Goal: Task Accomplishment & Management: Use online tool/utility

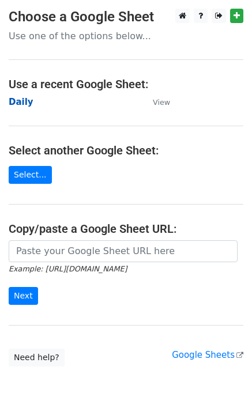
click at [18, 100] on strong "Daily" at bounding box center [21, 102] width 25 height 10
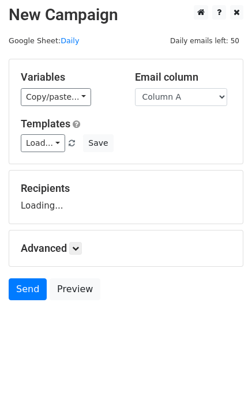
scroll to position [7, 0]
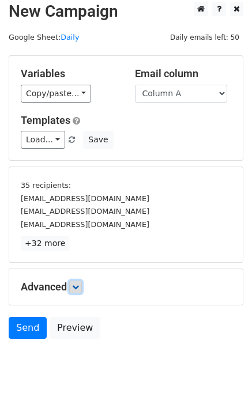
click at [78, 283] on icon at bounding box center [75, 286] width 7 height 7
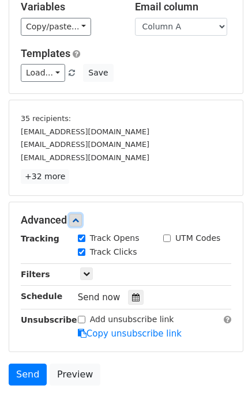
scroll to position [131, 0]
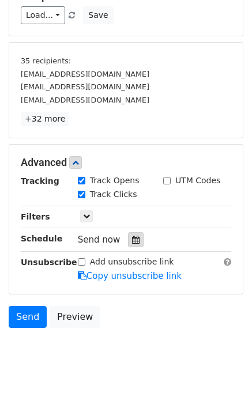
click at [132, 238] on icon at bounding box center [135, 239] width 7 height 8
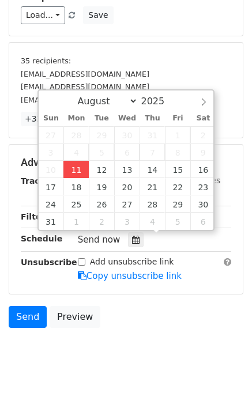
type input "2025-08-11 15:20"
type input "03"
type input "20"
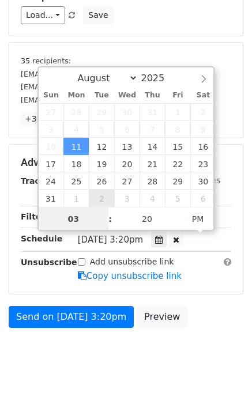
scroll to position [119, 0]
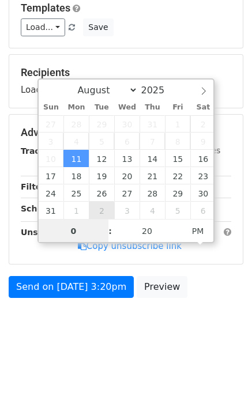
type input "03"
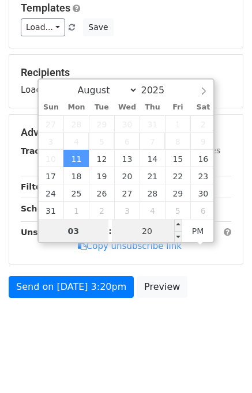
scroll to position [131, 0]
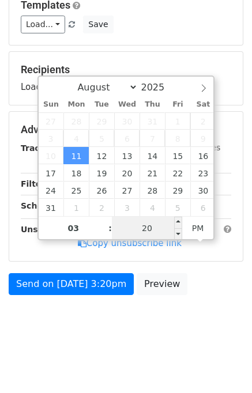
click at [147, 220] on input "20" at bounding box center [147, 227] width 70 height 23
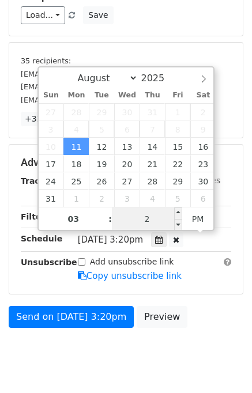
type input "25"
type input "2025-08-11 15:25"
click at [198, 314] on div "Send on Aug 11 at 3:20pm Preview" at bounding box center [126, 320] width 252 height 28
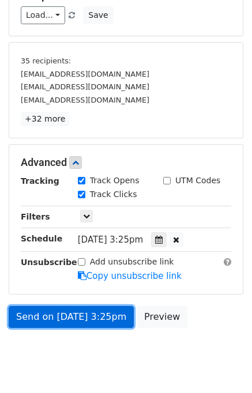
click at [105, 312] on link "Send on Aug 11 at 3:25pm" at bounding box center [71, 317] width 125 height 22
click at [51, 315] on link "Send on Aug 11 at 3:25pm" at bounding box center [71, 317] width 125 height 22
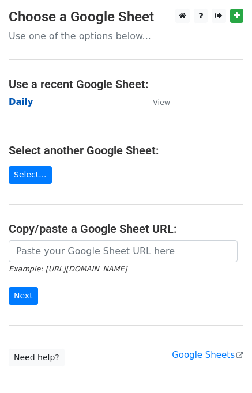
click at [15, 104] on strong "Daily" at bounding box center [21, 102] width 25 height 10
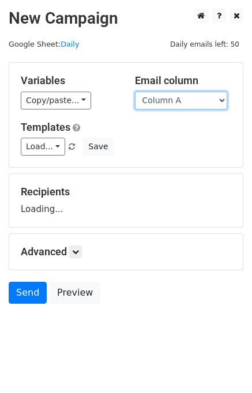
click at [180, 93] on select "Column A Column B Column C" at bounding box center [181, 101] width 92 height 18
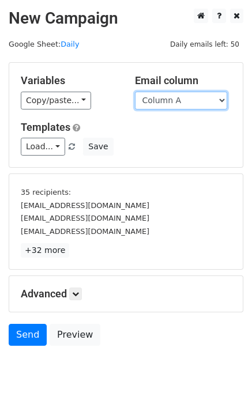
click at [178, 99] on select "Column A Column B Column C" at bounding box center [181, 101] width 92 height 18
select select "Column B"
click at [135, 92] on select "Column A Column B Column C" at bounding box center [181, 101] width 92 height 18
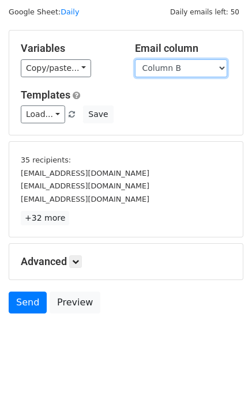
scroll to position [49, 0]
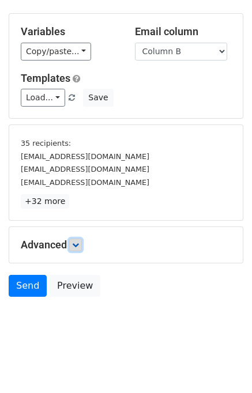
click at [76, 241] on icon at bounding box center [75, 244] width 7 height 7
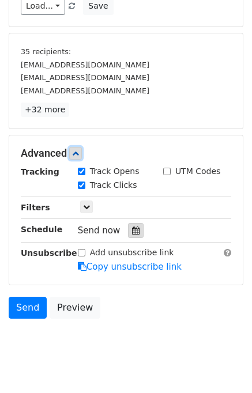
scroll to position [143, 0]
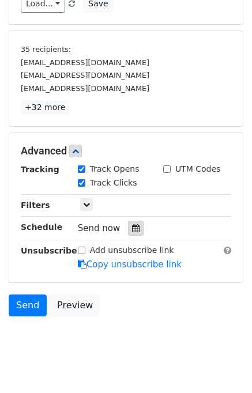
click at [132, 224] on icon at bounding box center [135, 228] width 7 height 8
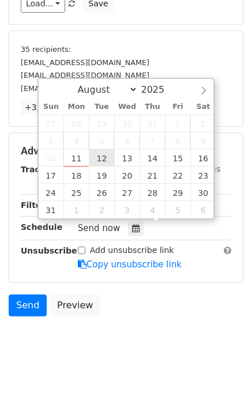
type input "2025-08-12 12:00"
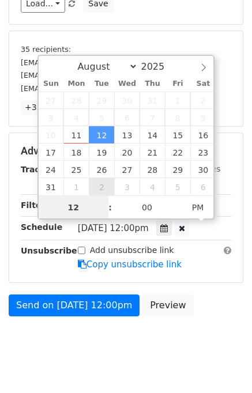
scroll to position [119, 0]
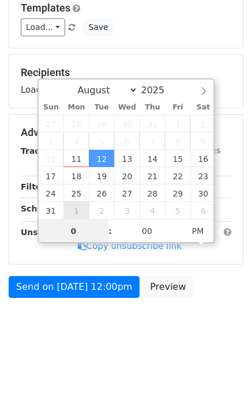
type input "02"
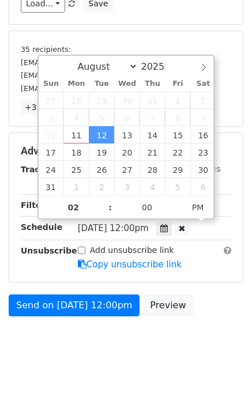
type input "2025-08-12 14:00"
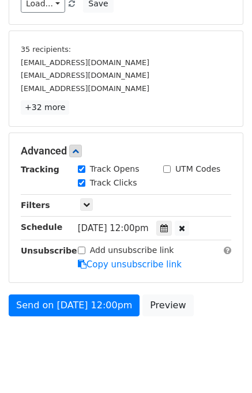
drag, startPoint x: 197, startPoint y: 304, endPoint x: 205, endPoint y: 307, distance: 8.0
click at [203, 307] on div "Send on Aug 12 at 12:00pm Preview" at bounding box center [126, 308] width 252 height 28
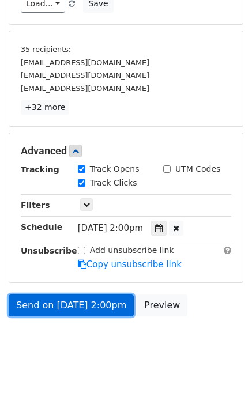
click at [83, 301] on link "Send on Aug 12 at 2:00pm" at bounding box center [71, 305] width 125 height 22
click at [50, 303] on link "Send on Aug 12 at 2:00pm" at bounding box center [71, 305] width 125 height 22
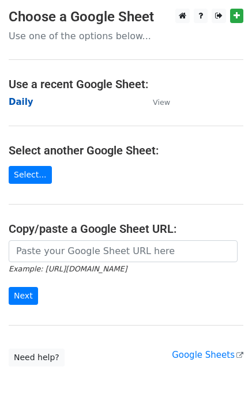
click at [25, 106] on strong "Daily" at bounding box center [21, 102] width 25 height 10
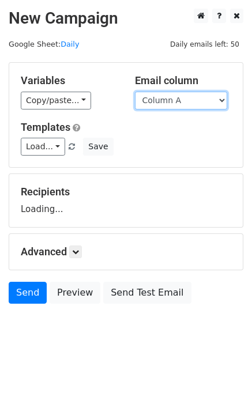
click at [174, 97] on select "Column A Column B Column C" at bounding box center [181, 101] width 92 height 18
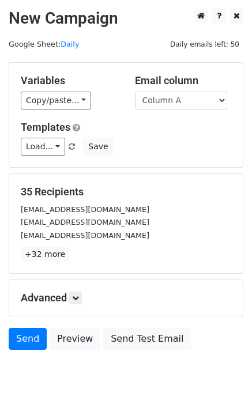
drag, startPoint x: 180, startPoint y: 143, endPoint x: 168, endPoint y: 151, distance: 14.5
click at [180, 143] on div "Load... No templates saved Save" at bounding box center [125, 147] width 227 height 18
drag, startPoint x: 166, startPoint y: 82, endPoint x: 168, endPoint y: 100, distance: 17.9
click at [167, 86] on h5 "Email column" at bounding box center [183, 80] width 97 height 13
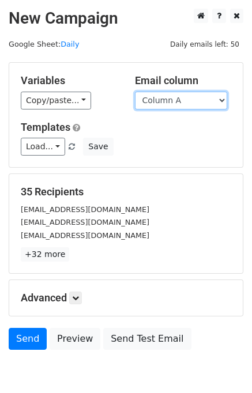
drag, startPoint x: 168, startPoint y: 97, endPoint x: 168, endPoint y: 106, distance: 9.2
click at [168, 98] on select "Column A Column B Column C" at bounding box center [181, 101] width 92 height 18
select select "Column C"
click at [135, 92] on select "Column A Column B Column C" at bounding box center [181, 101] width 92 height 18
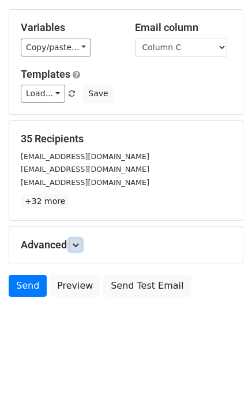
click at [76, 245] on icon at bounding box center [75, 244] width 7 height 7
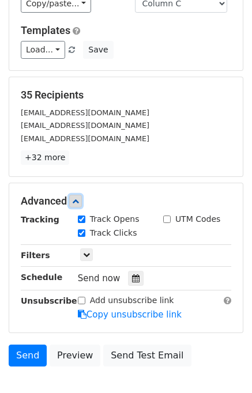
scroll to position [142, 0]
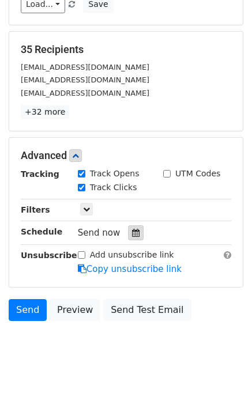
click at [132, 233] on icon at bounding box center [135, 233] width 7 height 8
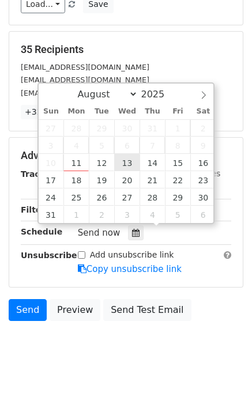
type input "2025-08-13 12:00"
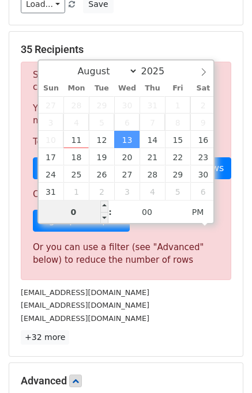
type input "03"
type input "2025-08-13 15:00"
click at [196, 321] on div "info@bestgaragedoorrepairandservice.com" at bounding box center [125, 317] width 227 height 13
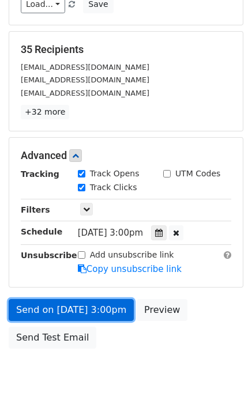
click at [55, 302] on link "Send on Aug 13 at 3:00pm" at bounding box center [71, 310] width 125 height 22
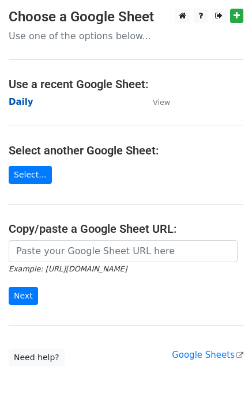
click at [23, 100] on strong "Daily" at bounding box center [21, 102] width 25 height 10
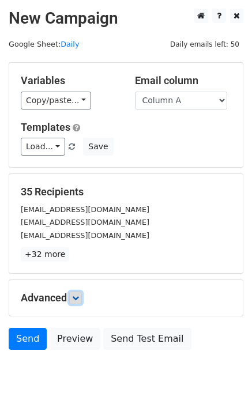
click at [77, 294] on icon at bounding box center [75, 297] width 7 height 7
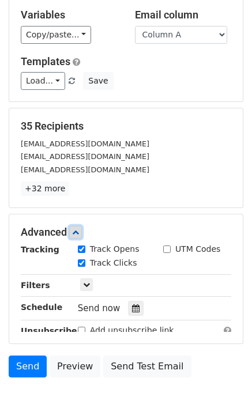
scroll to position [140, 0]
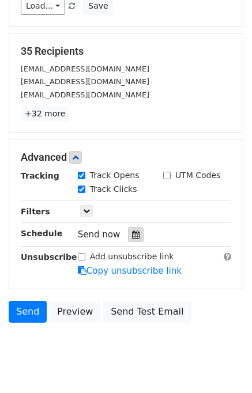
click at [132, 233] on icon at bounding box center [135, 234] width 7 height 8
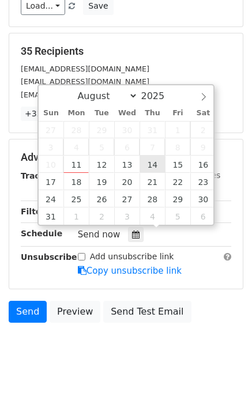
type input "2025-08-14 12:00"
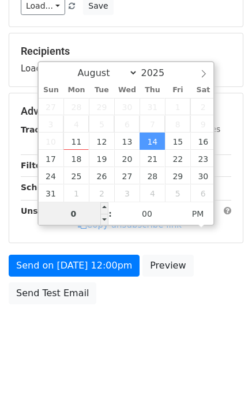
type input "04"
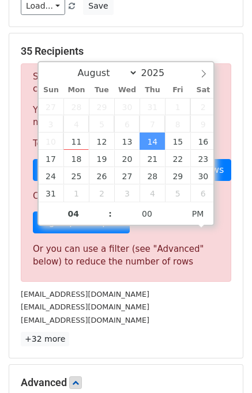
type input "2025-08-14 16:00"
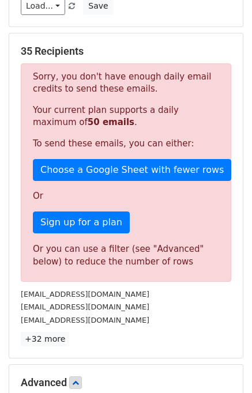
click at [186, 292] on div "[EMAIL_ADDRESS][DOMAIN_NAME]" at bounding box center [125, 293] width 227 height 13
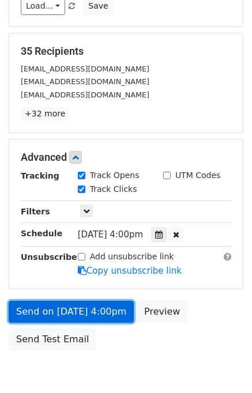
click at [90, 305] on link "Send on Aug 14 at 4:00pm" at bounding box center [71, 311] width 125 height 22
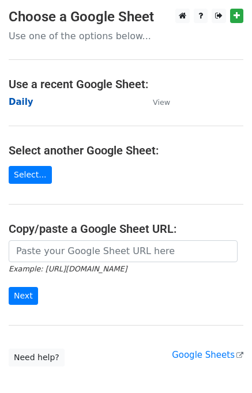
click at [16, 106] on strong "Daily" at bounding box center [21, 102] width 25 height 10
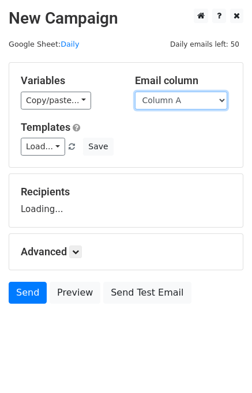
click at [178, 101] on select "Column A Column B Column C" at bounding box center [181, 101] width 92 height 18
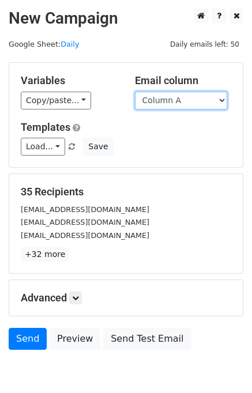
click at [184, 102] on select "Column A Column B Column C" at bounding box center [181, 101] width 92 height 18
select select "Column B"
click at [135, 92] on select "Column A Column B Column C" at bounding box center [181, 101] width 92 height 18
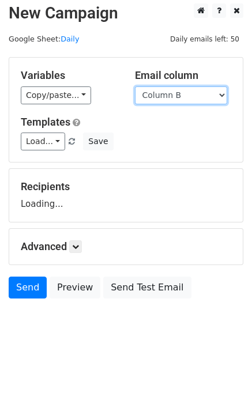
scroll to position [7, 0]
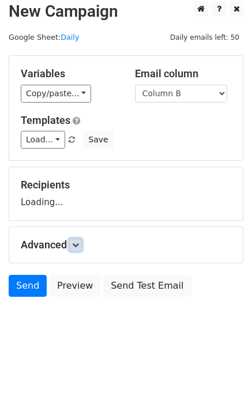
click at [82, 239] on link at bounding box center [75, 244] width 13 height 13
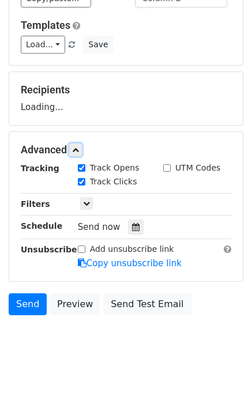
scroll to position [103, 0]
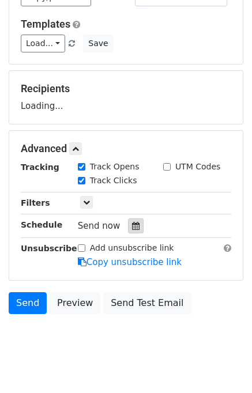
click at [132, 224] on icon at bounding box center [135, 226] width 7 height 8
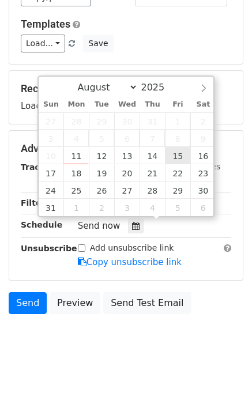
type input "2025-08-15 12:00"
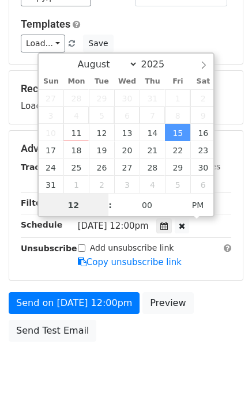
scroll to position [0, 0]
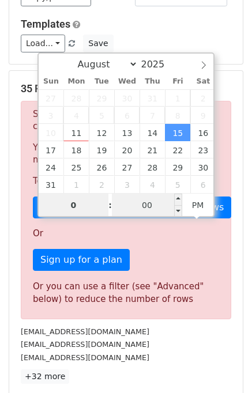
type input "05"
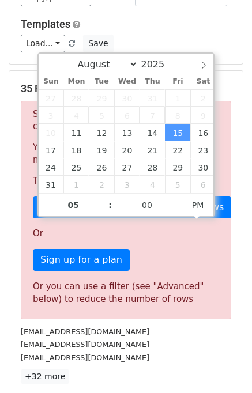
type input "2025-08-15 17:00"
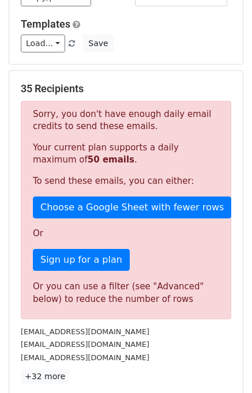
click at [200, 320] on div "35 Recipients Sorry, you don't have enough daily email credits to send these em…" at bounding box center [126, 232] width 210 height 301
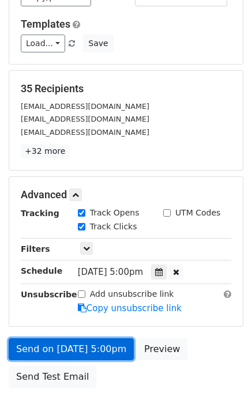
click at [82, 343] on link "Send on Aug 15 at 5:00pm" at bounding box center [71, 349] width 125 height 22
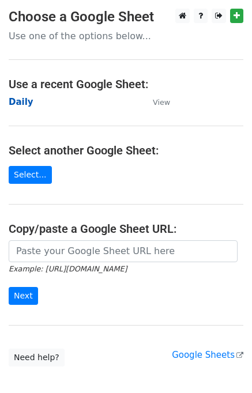
click at [18, 99] on strong "Daily" at bounding box center [21, 102] width 25 height 10
click at [21, 105] on strong "Daily" at bounding box center [21, 102] width 25 height 10
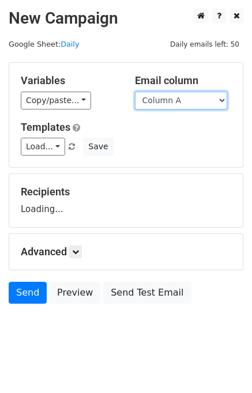
click at [161, 102] on select "Column A Column B Column C" at bounding box center [181, 101] width 92 height 18
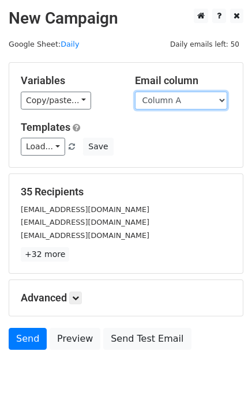
click at [172, 103] on select "Column A Column B Column C" at bounding box center [181, 101] width 92 height 18
select select "Column C"
click at [135, 92] on select "Column A Column B Column C" at bounding box center [181, 101] width 92 height 18
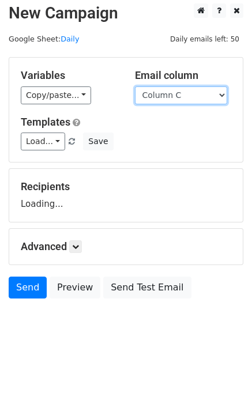
scroll to position [7, 0]
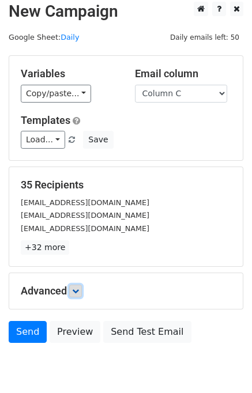
click at [77, 284] on link at bounding box center [75, 290] width 13 height 13
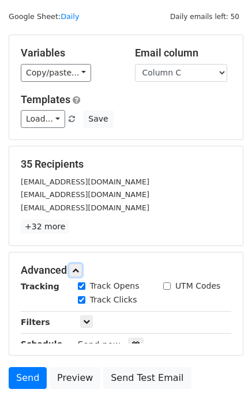
scroll to position [134, 0]
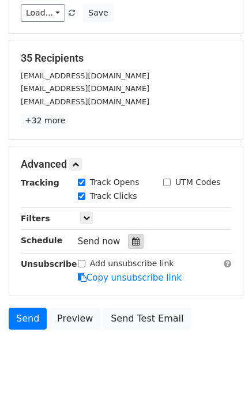
click at [132, 238] on icon at bounding box center [135, 241] width 7 height 8
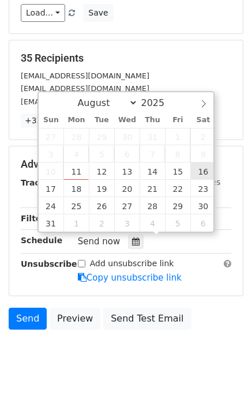
type input "2025-08-16 12:00"
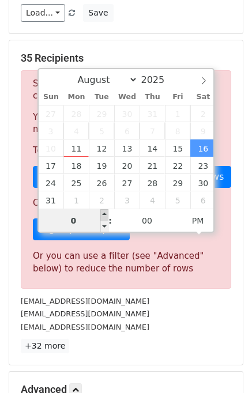
type input "06"
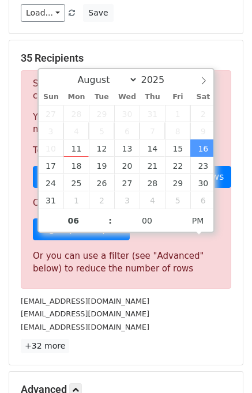
type input "2025-08-16 18:00"
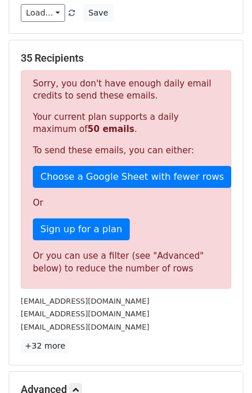
click at [175, 322] on div "info@bestgaragedoorrepairandservice.com" at bounding box center [125, 326] width 227 height 13
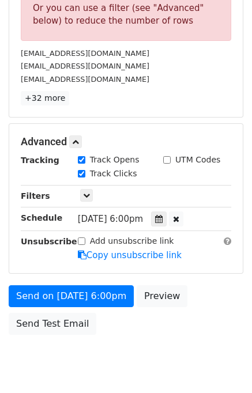
scroll to position [417, 0]
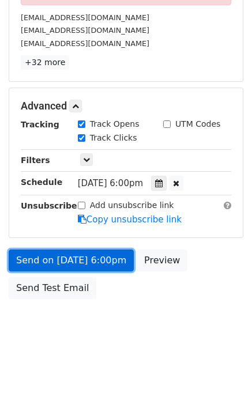
click at [76, 263] on link "Send on Aug 16 at 6:00pm" at bounding box center [71, 260] width 125 height 22
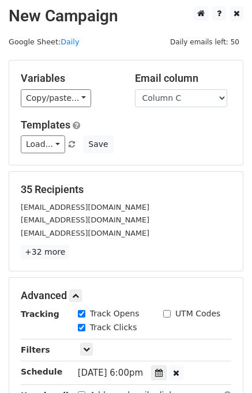
scroll to position [193, 0]
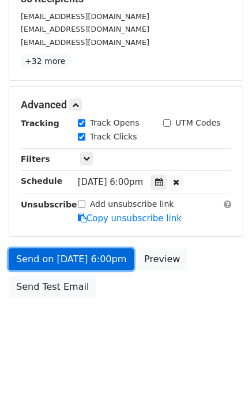
click at [103, 256] on link "Send on Aug 16 at 6:00pm" at bounding box center [71, 259] width 125 height 22
